Goal: Information Seeking & Learning: Find specific page/section

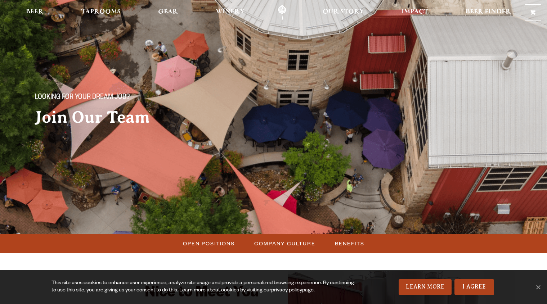
scroll to position [0, 0]
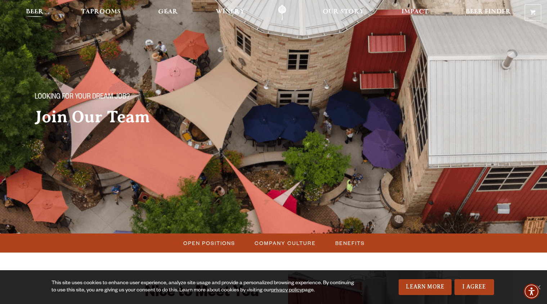
click at [41, 12] on span "Beer" at bounding box center [35, 12] width 18 height 6
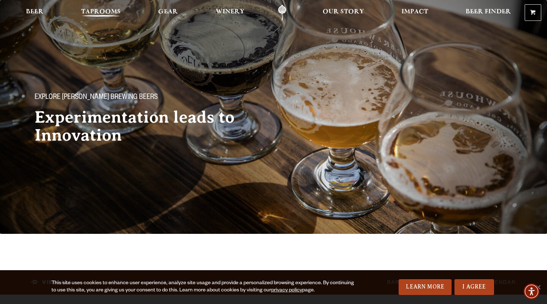
click at [105, 14] on span "Taprooms" at bounding box center [101, 12] width 40 height 6
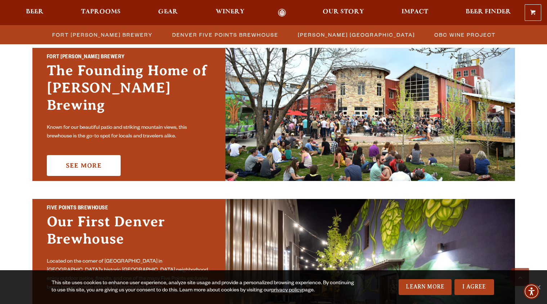
scroll to position [263, 0]
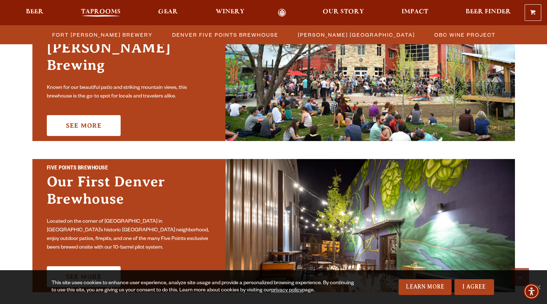
click at [107, 13] on span "Taprooms" at bounding box center [101, 12] width 40 height 6
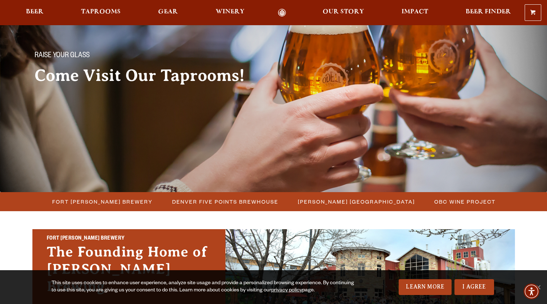
scroll to position [0, 0]
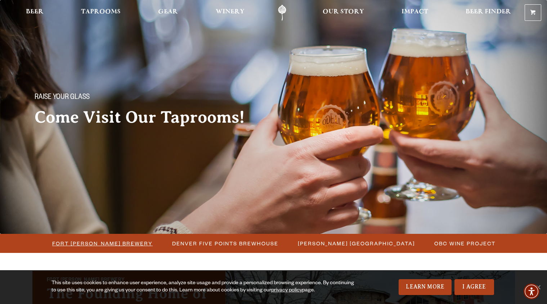
click at [133, 245] on span "Fort [PERSON_NAME] Brewery" at bounding box center [102, 243] width 100 height 10
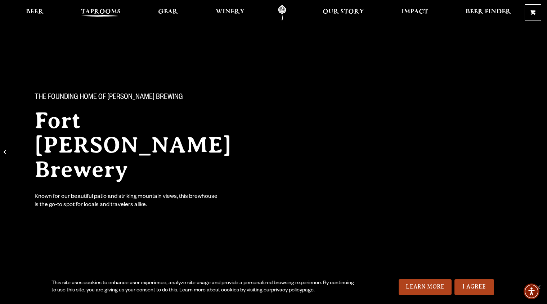
click at [112, 13] on span "Taprooms" at bounding box center [101, 12] width 40 height 6
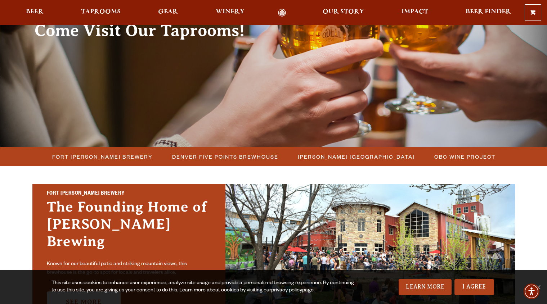
scroll to position [96, 0]
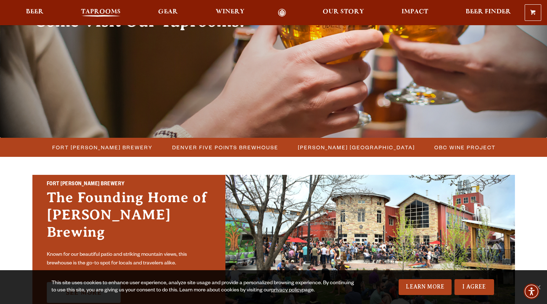
click at [98, 11] on span "Taprooms" at bounding box center [101, 12] width 40 height 6
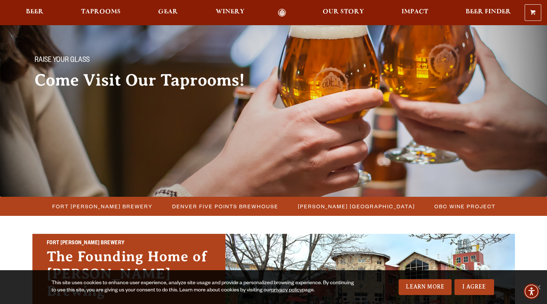
scroll to position [0, 0]
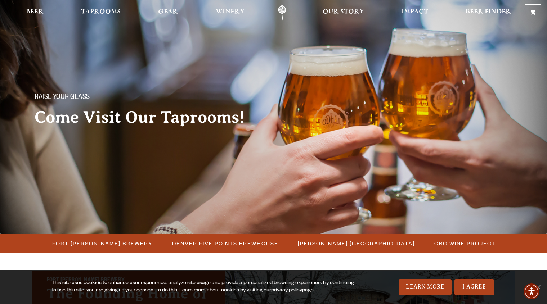
click at [111, 243] on span "Fort [PERSON_NAME] Brewery" at bounding box center [102, 243] width 100 height 10
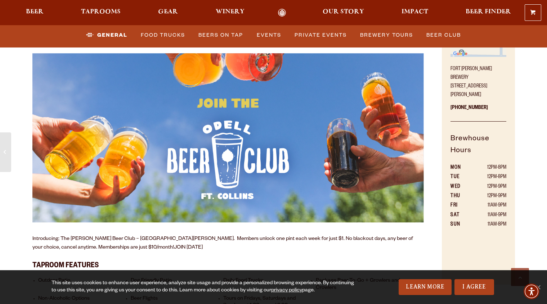
scroll to position [396, 0]
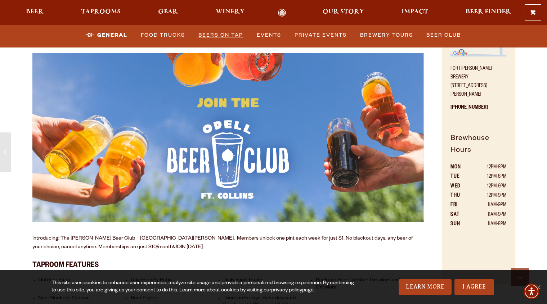
click at [225, 35] on link "Beers on Tap" at bounding box center [220, 35] width 50 height 17
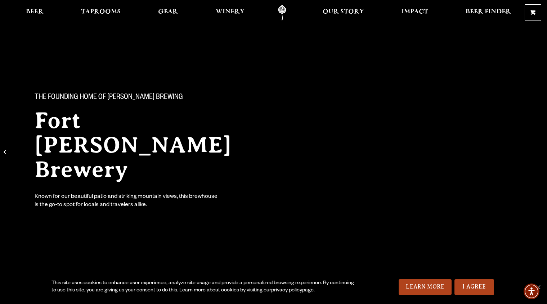
scroll to position [2, 0]
